Goal: Browse casually

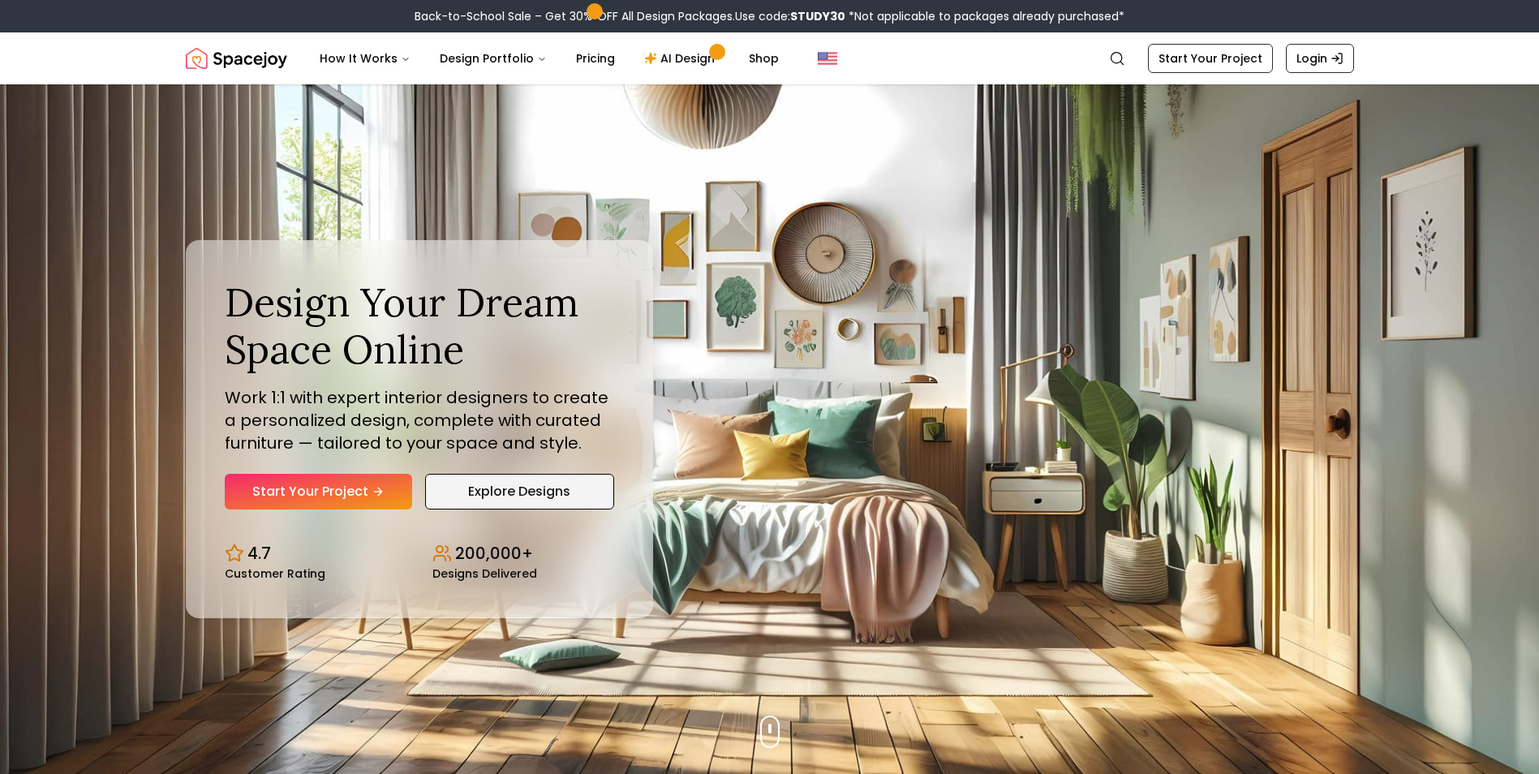
click at [506, 494] on link "Explore Designs" at bounding box center [519, 492] width 189 height 36
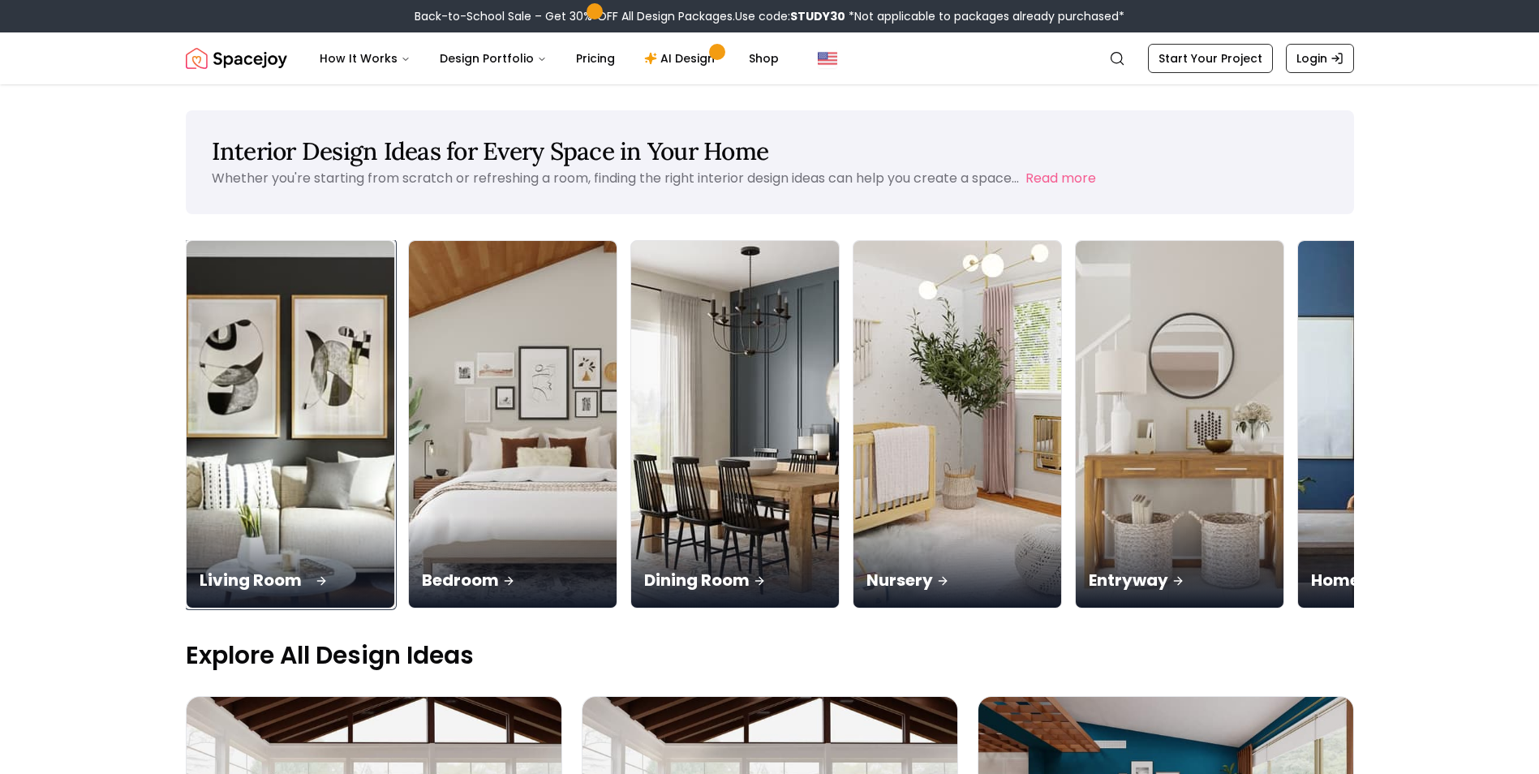
click at [265, 492] on img at bounding box center [290, 424] width 218 height 385
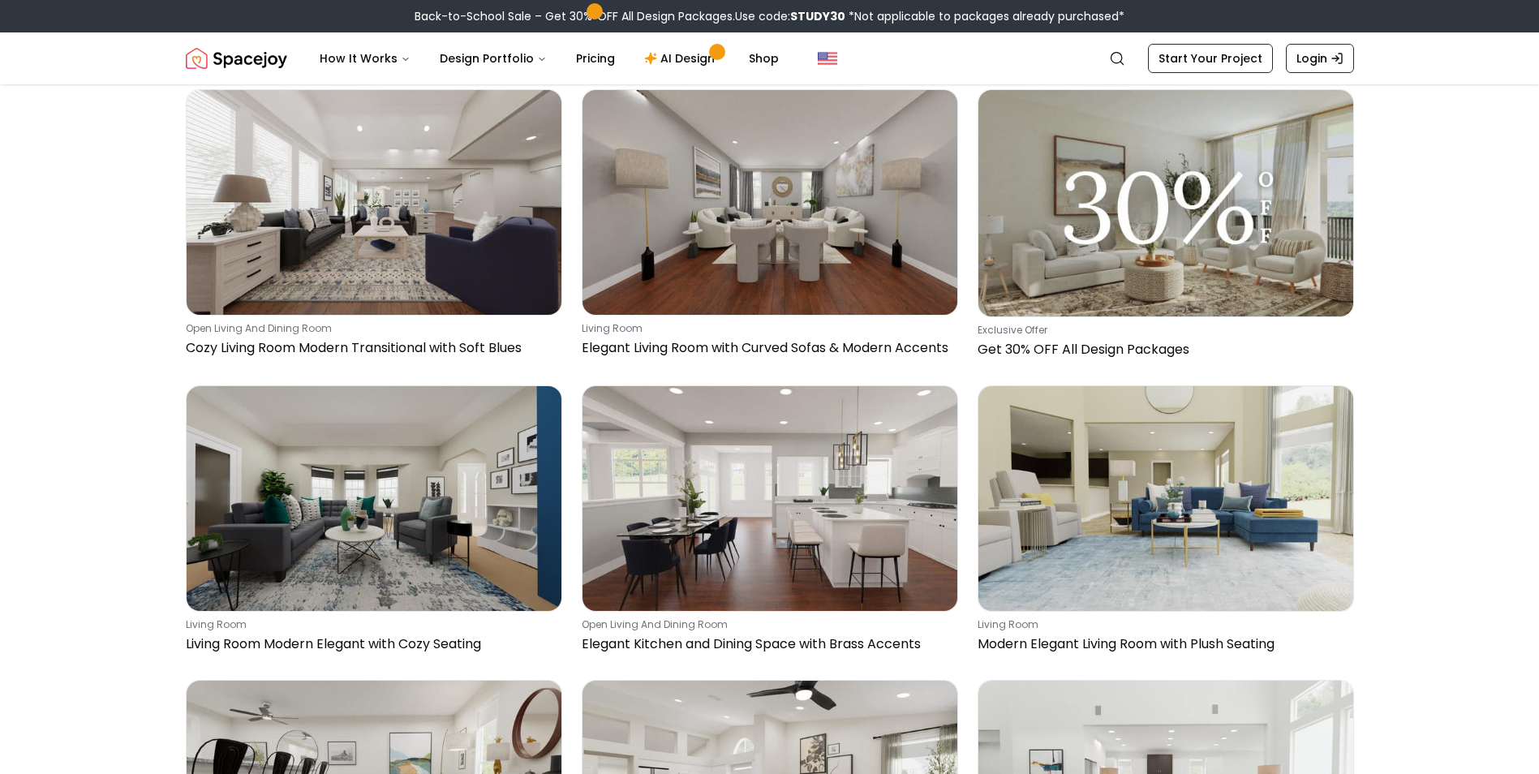
scroll to position [2678, 0]
